Goal: Download file/media

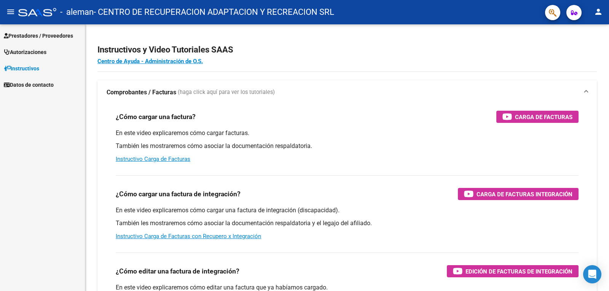
click at [31, 37] on span "Prestadores / Proveedores" at bounding box center [38, 36] width 69 height 8
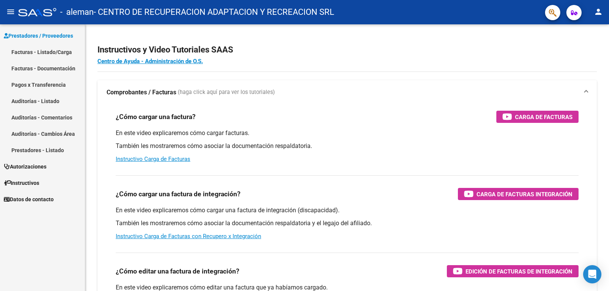
click at [45, 80] on link "Pagos x Transferencia" at bounding box center [42, 84] width 85 height 16
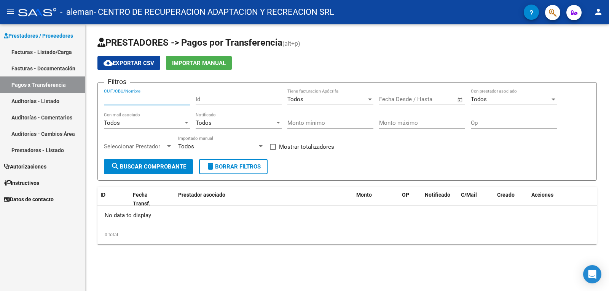
click at [138, 100] on input "CUIT/CBU/Nombre" at bounding box center [147, 99] width 86 height 7
click at [51, 65] on link "Facturas - Documentación" at bounding box center [42, 68] width 85 height 16
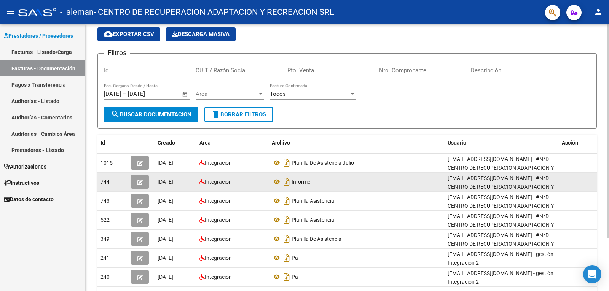
scroll to position [67, 0]
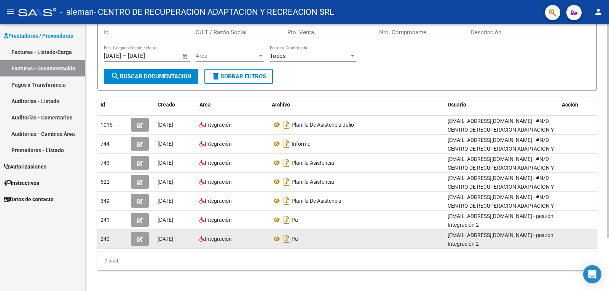
click at [140, 238] on icon "button" at bounding box center [140, 240] width 6 height 6
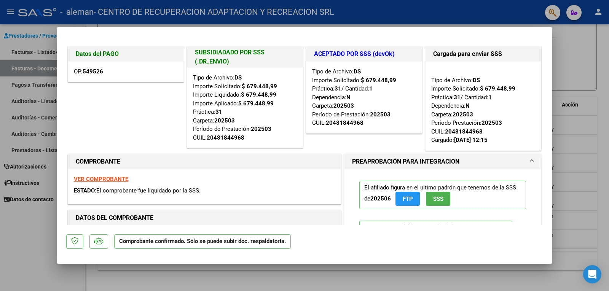
click at [573, 198] on div at bounding box center [304, 145] width 609 height 291
type input "$ 0,00"
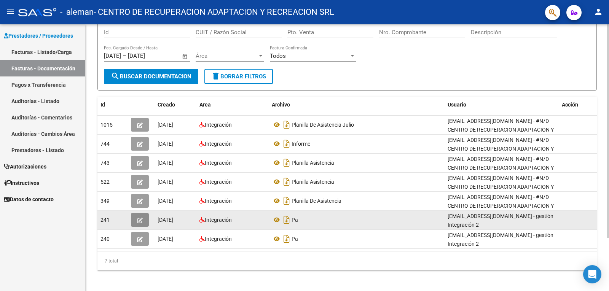
click at [138, 221] on icon "button" at bounding box center [140, 221] width 6 height 6
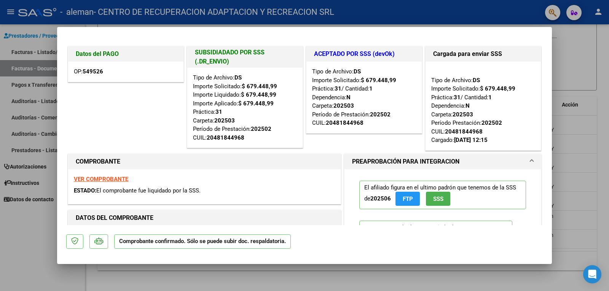
click at [574, 59] on div at bounding box center [304, 145] width 609 height 291
type input "$ 0,00"
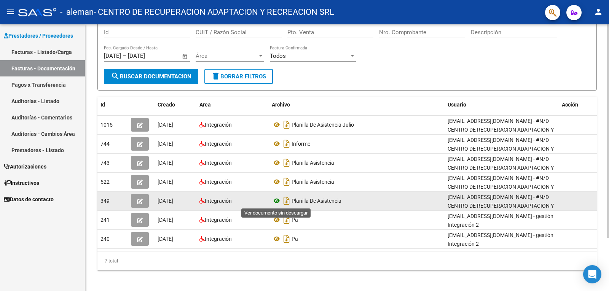
click at [278, 202] on icon at bounding box center [277, 200] width 10 height 9
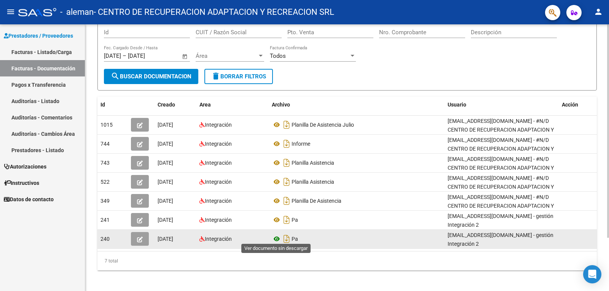
click at [277, 236] on icon at bounding box center [277, 238] width 10 height 9
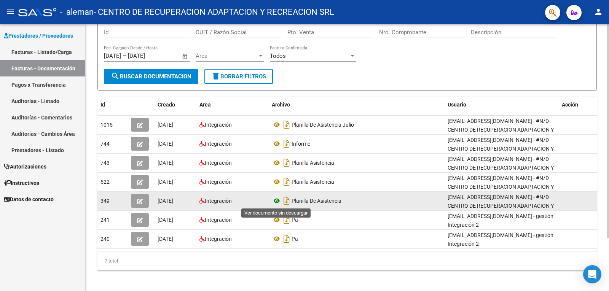
click at [275, 204] on icon at bounding box center [277, 200] width 10 height 9
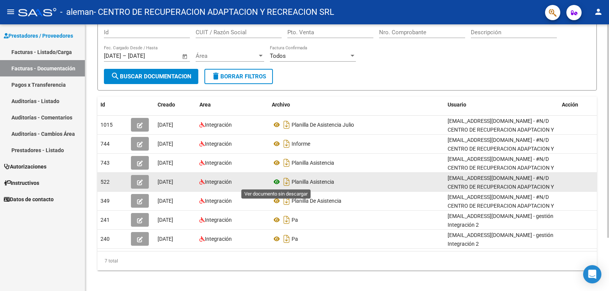
click at [278, 183] on icon at bounding box center [277, 181] width 10 height 9
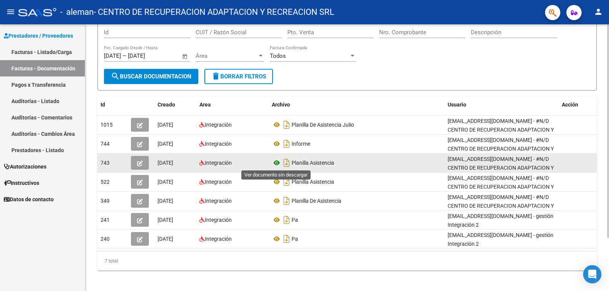
click at [278, 165] on icon at bounding box center [277, 162] width 10 height 9
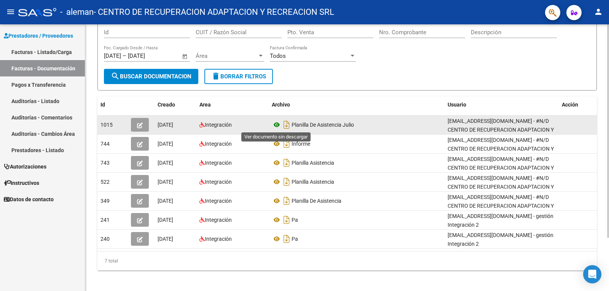
click at [279, 123] on icon at bounding box center [277, 124] width 10 height 9
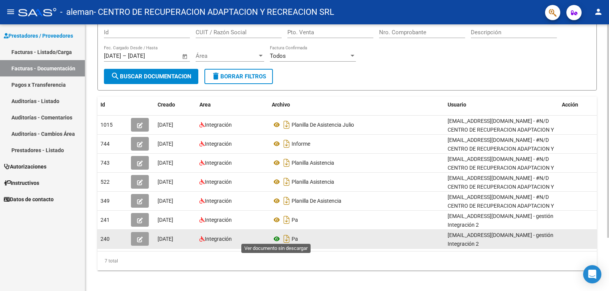
click at [276, 238] on icon at bounding box center [277, 238] width 10 height 9
